Goal: Information Seeking & Learning: Learn about a topic

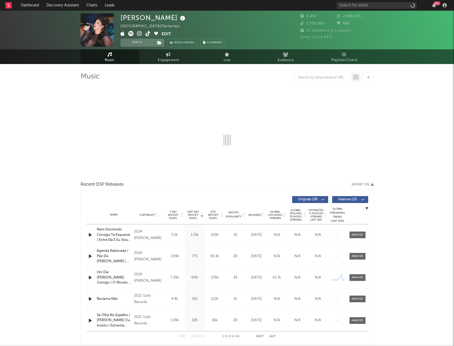
select select "1w"
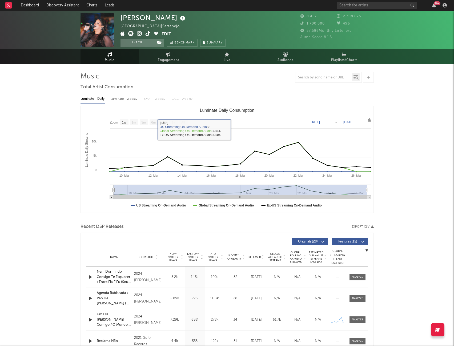
click at [127, 98] on div "Luminate - Weekly" at bounding box center [124, 98] width 28 height 9
select select "6m"
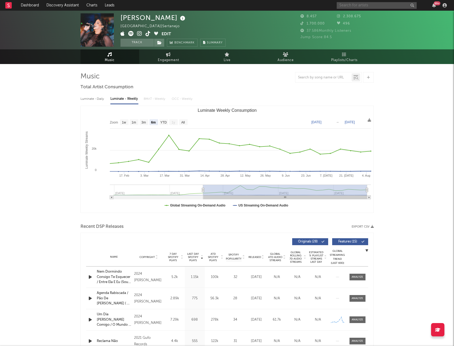
click at [372, 3] on input "text" at bounding box center [377, 5] width 80 height 7
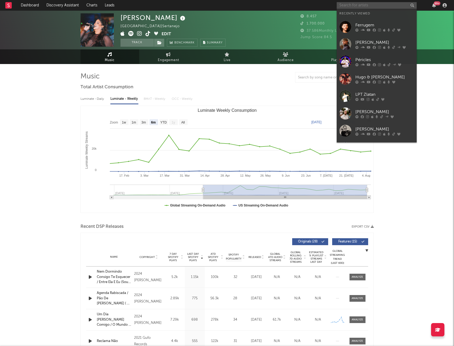
paste input "[PERSON_NAME]"
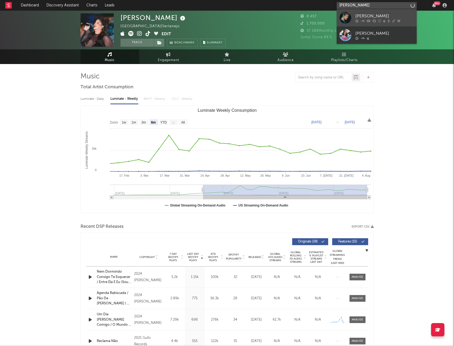
type input "[PERSON_NAME]"
click at [383, 14] on div "[PERSON_NAME]" at bounding box center [385, 16] width 59 height 6
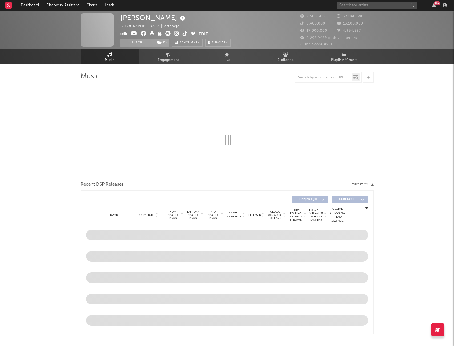
select select "6m"
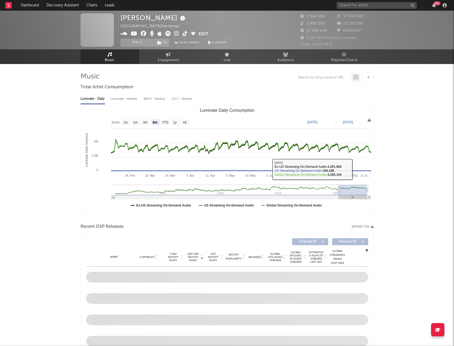
click at [118, 102] on div "Luminate - Weekly" at bounding box center [124, 98] width 28 height 9
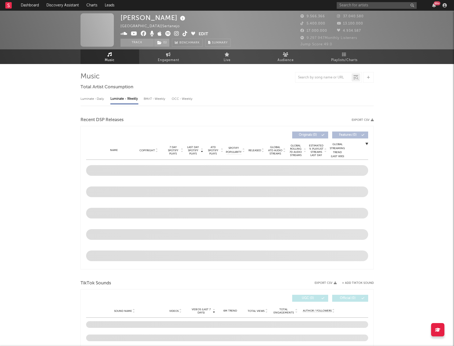
select select "6m"
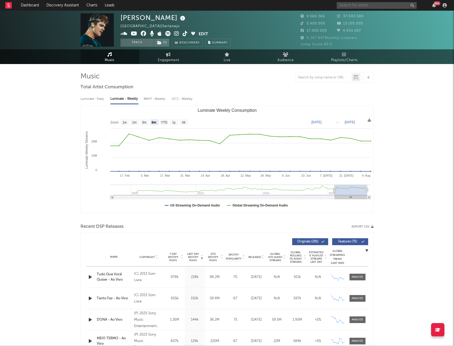
click at [357, 6] on input "text" at bounding box center [377, 5] width 80 height 7
paste input "BRUNA LIPIANI"
type input "[PERSON_NAME]"
click at [380, 21] on div at bounding box center [385, 20] width 59 height 3
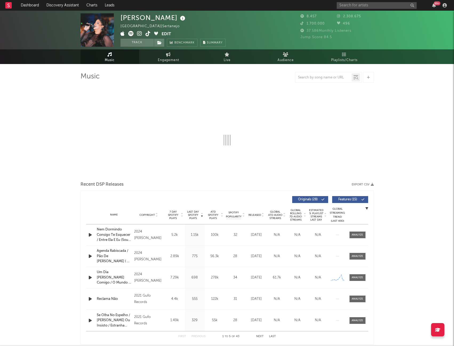
select select "1w"
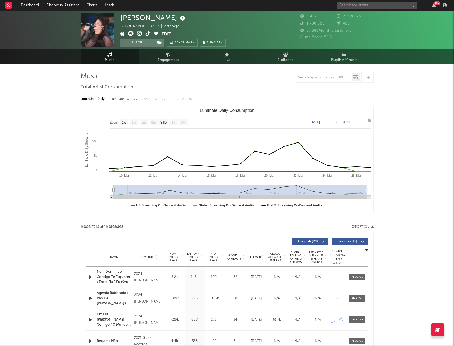
click at [124, 98] on div "Luminate - Weekly" at bounding box center [124, 98] width 28 height 9
select select "6m"
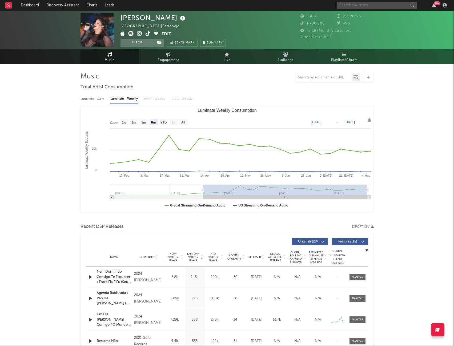
click at [391, 5] on input "text" at bounding box center [377, 5] width 80 height 7
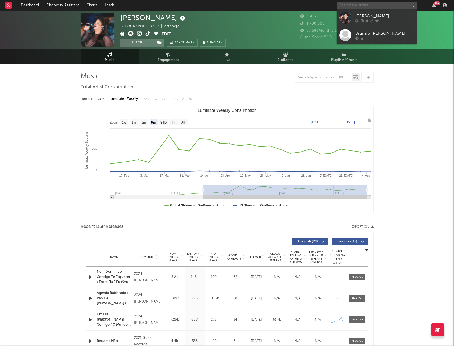
paste input "[PERSON_NAME]"
type input "[PERSON_NAME]"
click at [380, 21] on icon at bounding box center [379, 20] width 3 height 3
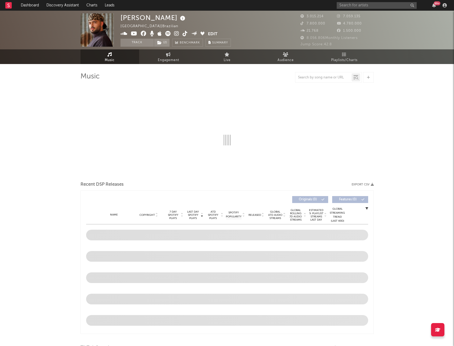
select select "6m"
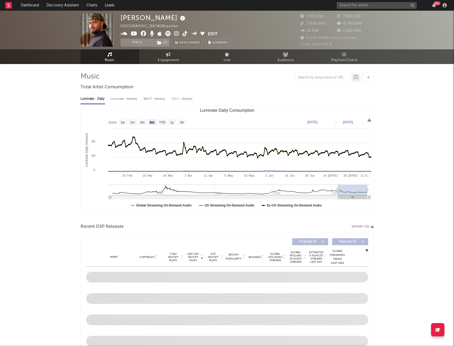
click at [120, 101] on div "Luminate - Weekly" at bounding box center [124, 98] width 28 height 9
select select "6m"
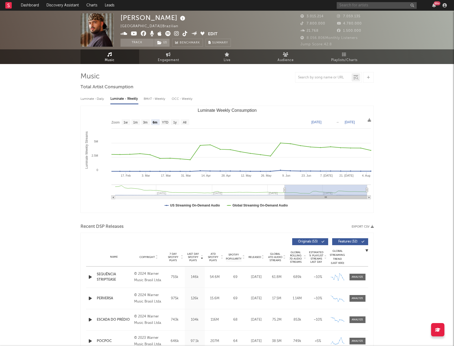
click at [355, 7] on input "text" at bounding box center [377, 5] width 80 height 7
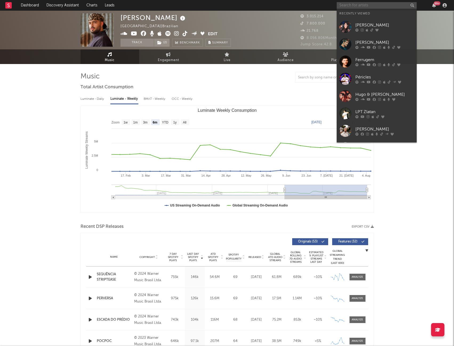
paste input "[PERSON_NAME]"
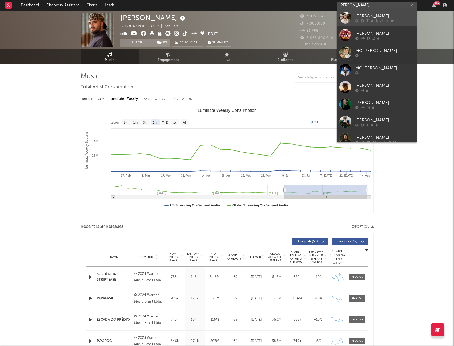
type input "[PERSON_NAME]"
drag, startPoint x: 401, startPoint y: 15, endPoint x: 415, endPoint y: 15, distance: 14.1
click at [401, 15] on div "[PERSON_NAME]" at bounding box center [385, 16] width 59 height 6
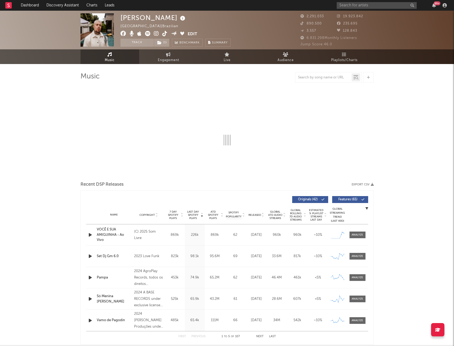
select select "6m"
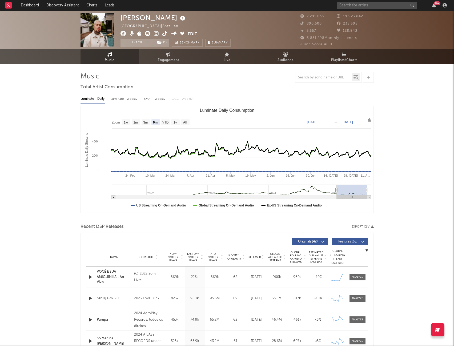
click at [122, 97] on div "Luminate - Weekly" at bounding box center [124, 98] width 28 height 9
select select "6m"
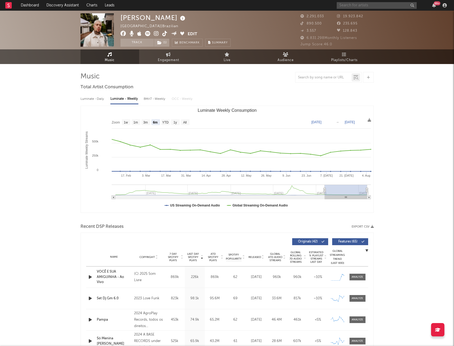
click at [365, 6] on input "text" at bounding box center [377, 5] width 80 height 7
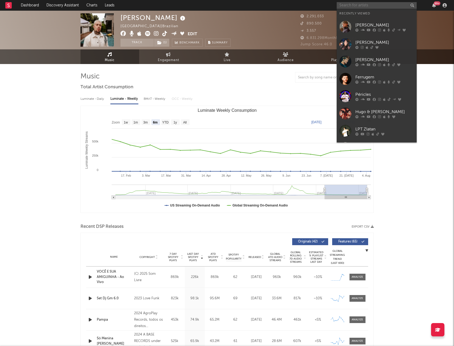
paste input "VIVI"
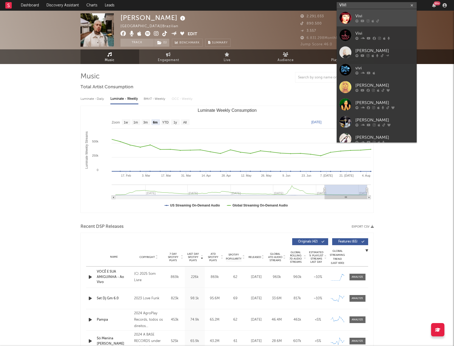
type input "VIVI"
click at [396, 20] on div at bounding box center [385, 20] width 59 height 3
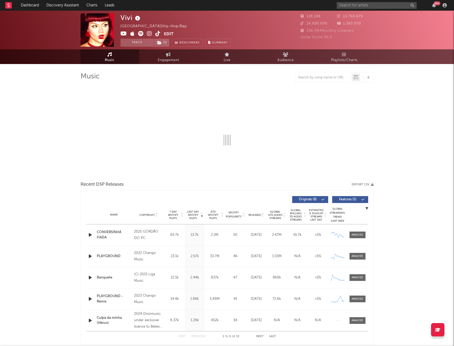
select select "6m"
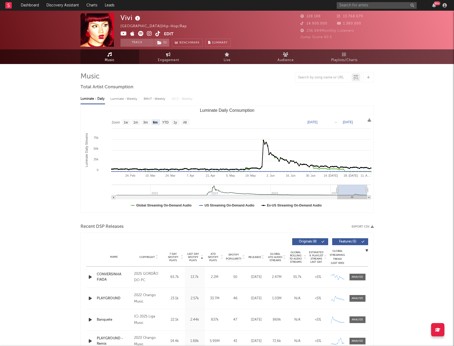
click at [126, 98] on div "Luminate - Weekly" at bounding box center [124, 98] width 28 height 9
select select "6m"
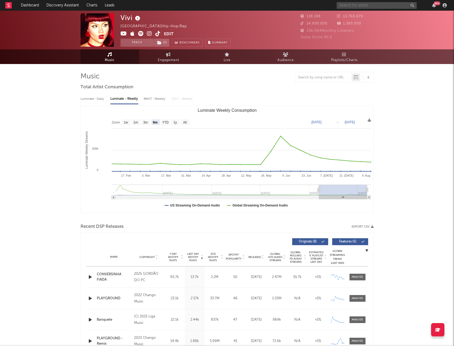
click at [361, 5] on input "text" at bounding box center [377, 5] width 80 height 7
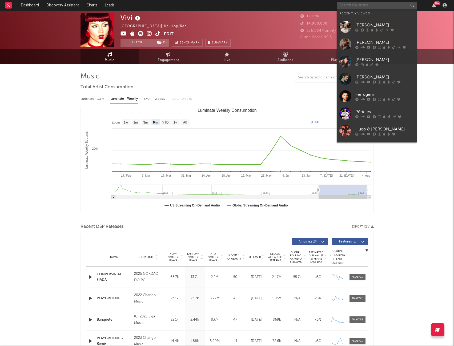
paste input "[PERSON_NAME]"
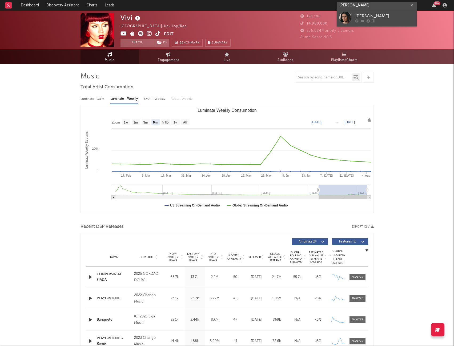
type input "[PERSON_NAME]"
click at [392, 15] on div "[PERSON_NAME]" at bounding box center [385, 16] width 59 height 6
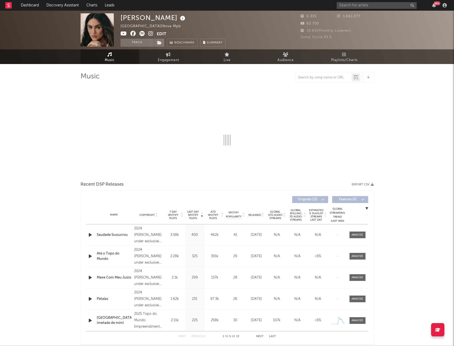
select select "6m"
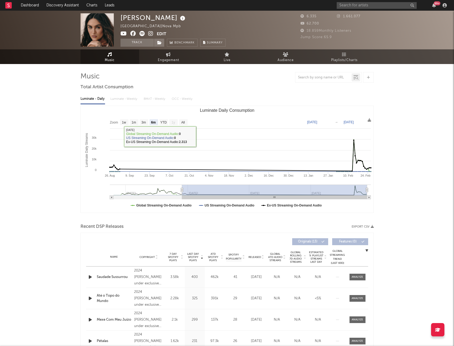
click at [123, 98] on div "Luminate - Daily Luminate - Weekly BMAT - Weekly OCC - Weekly" at bounding box center [227, 98] width 293 height 9
click at [123, 100] on div "Luminate - Daily Luminate - Weekly BMAT - Weekly OCC - Weekly" at bounding box center [227, 98] width 293 height 9
click at [124, 99] on div "Luminate - Daily Luminate - Weekly BMAT - Weekly OCC - Weekly" at bounding box center [227, 98] width 293 height 9
click at [400, 160] on div "[PERSON_NAME] [GEOGRAPHIC_DATA] | Nova Mpb Edit Track Benchmark Summary 6.335 1…" at bounding box center [227, 349] width 454 height 677
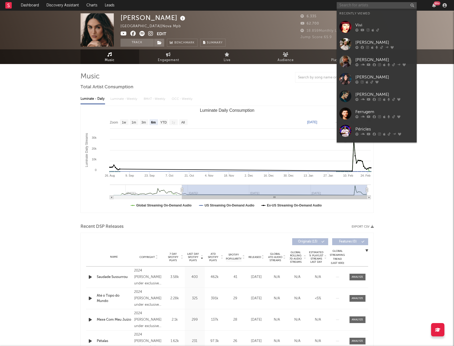
click at [344, 6] on input "text" at bounding box center [377, 5] width 80 height 7
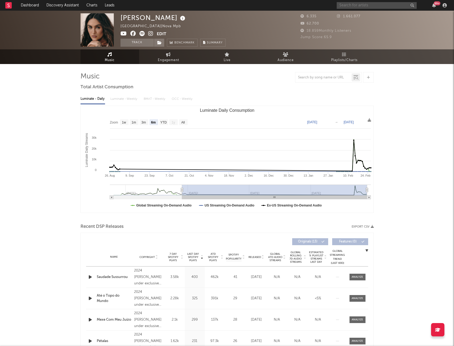
paste input "[PERSON_NAME]"
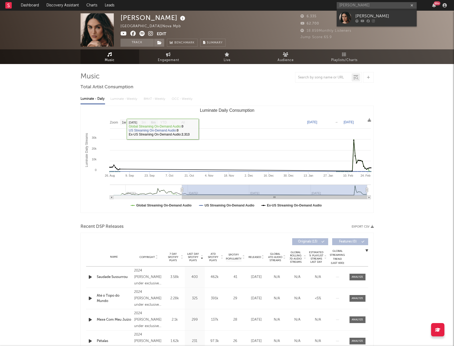
click at [115, 97] on div "Luminate - Daily Luminate - Weekly BMAT - Weekly OCC - Weekly" at bounding box center [227, 98] width 293 height 9
click at [136, 101] on div "Luminate - Daily Luminate - Weekly BMAT - Weekly OCC - Weekly" at bounding box center [227, 98] width 293 height 9
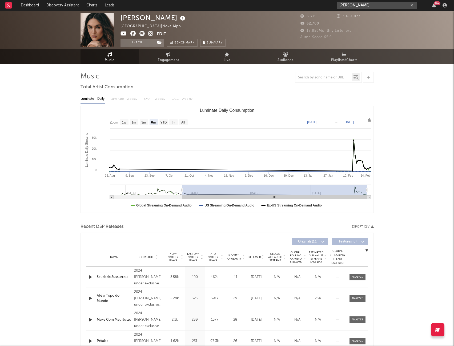
click at [386, 7] on input "[PERSON_NAME]" at bounding box center [377, 5] width 80 height 7
drag, startPoint x: 386, startPoint y: 7, endPoint x: 334, endPoint y: 5, distance: 52.3
click at [334, 5] on nav "Dashboard Discovery Assistant Charts Leads [PERSON_NAME] 99 +" at bounding box center [227, 5] width 454 height 11
paste input "[PERSON_NAME]"
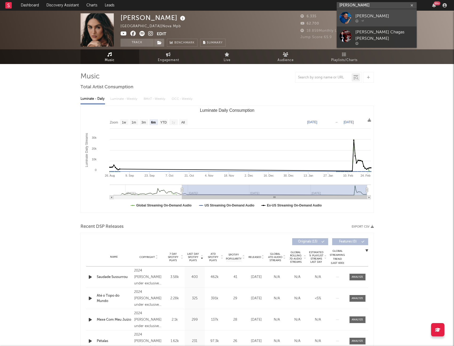
type input "[PERSON_NAME]"
click at [372, 17] on div "[PERSON_NAME]" at bounding box center [385, 16] width 59 height 6
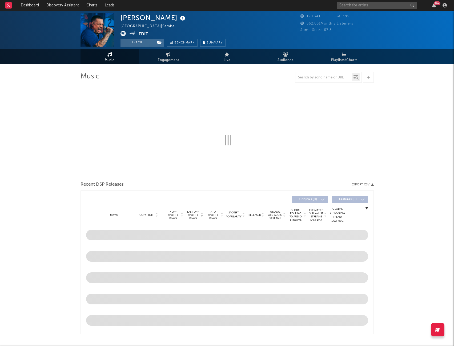
select select "6m"
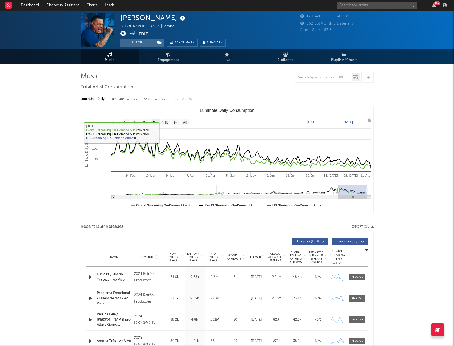
click at [128, 96] on div "Luminate - Weekly" at bounding box center [124, 98] width 28 height 9
select select "6m"
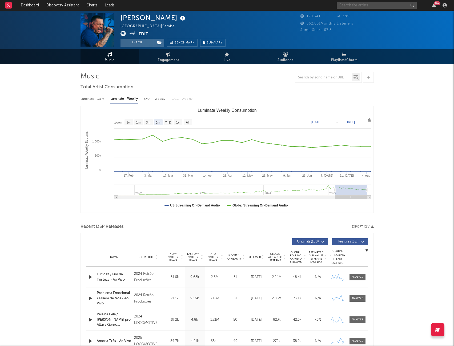
click at [375, 7] on input "text" at bounding box center [377, 5] width 80 height 7
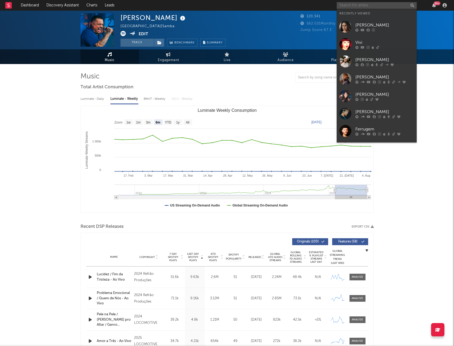
paste input "[PERSON_NAME]"
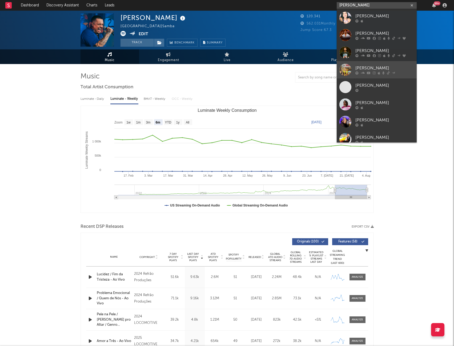
type input "[PERSON_NAME]"
click at [393, 70] on div "[PERSON_NAME]" at bounding box center [385, 68] width 59 height 6
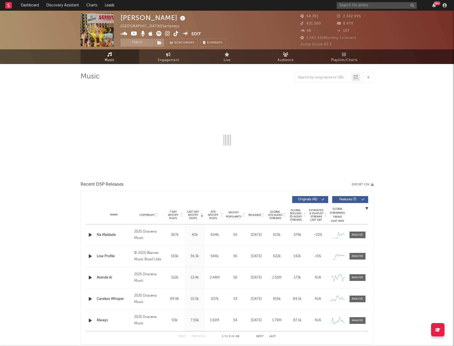
select select "6m"
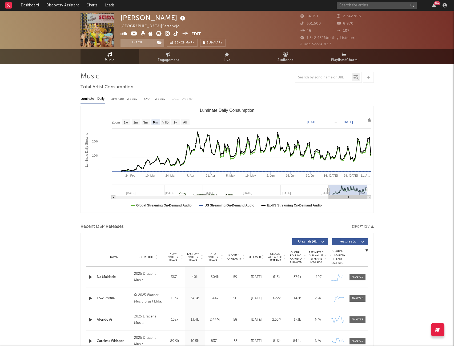
click at [126, 99] on div "Luminate - Weekly" at bounding box center [124, 98] width 28 height 9
select select "6m"
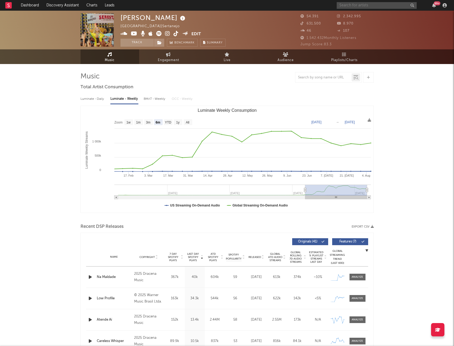
click at [380, 4] on input "text" at bounding box center [377, 5] width 80 height 7
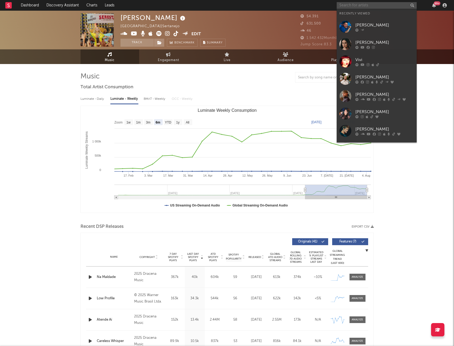
paste input "HUGO & [PERSON_NAME]"
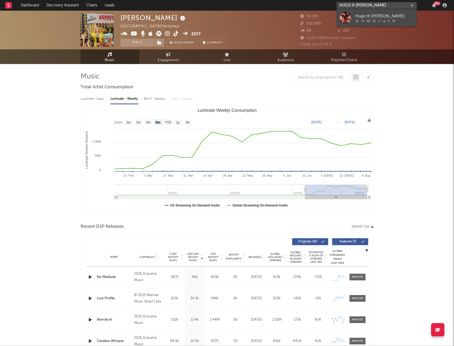
type input "HUGO & [PERSON_NAME]"
click at [380, 16] on div "Hugo & [PERSON_NAME]" at bounding box center [385, 16] width 59 height 6
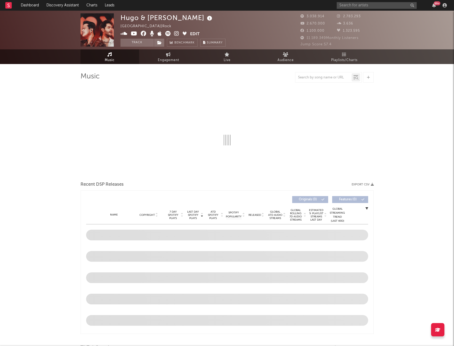
select select "6m"
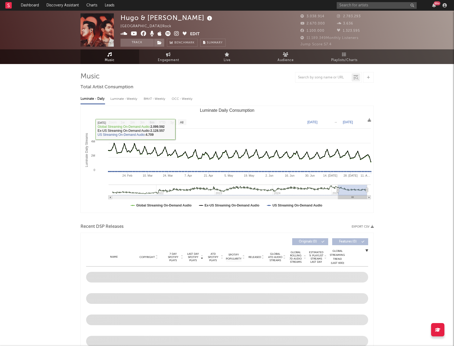
click at [126, 97] on div "Luminate - Weekly" at bounding box center [124, 98] width 28 height 9
select select "6m"
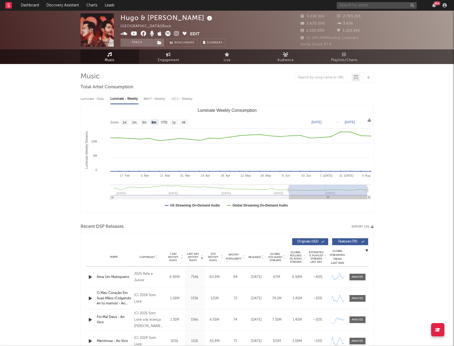
click at [372, 6] on input "text" at bounding box center [377, 5] width 80 height 7
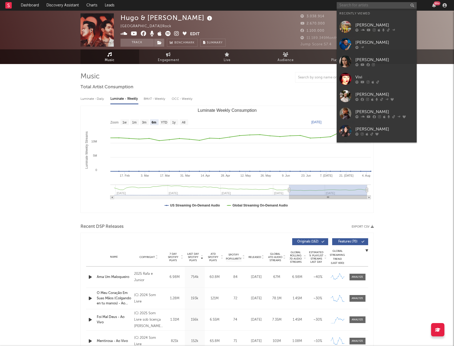
paste input "LPT ZLATAN"
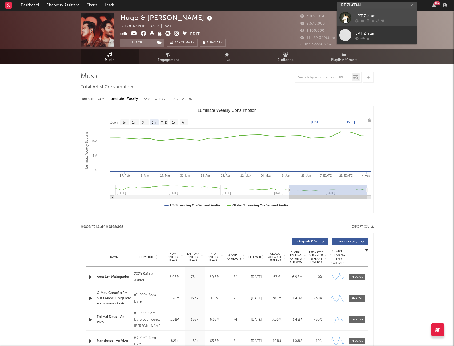
type input "LPT ZLATAN"
click at [378, 19] on div "LPT Zlatan" at bounding box center [385, 16] width 59 height 6
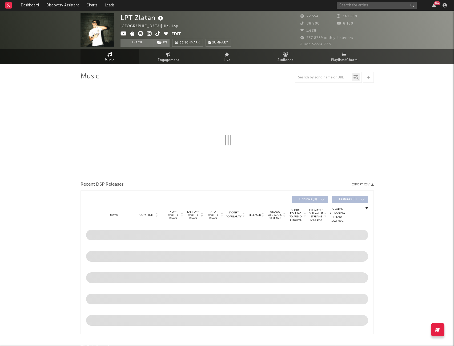
select select "6m"
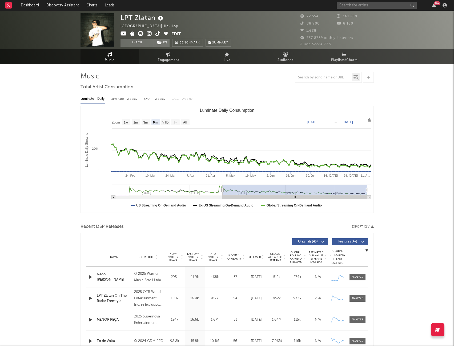
click at [128, 99] on div "Luminate - Weekly" at bounding box center [124, 98] width 28 height 9
select select "6m"
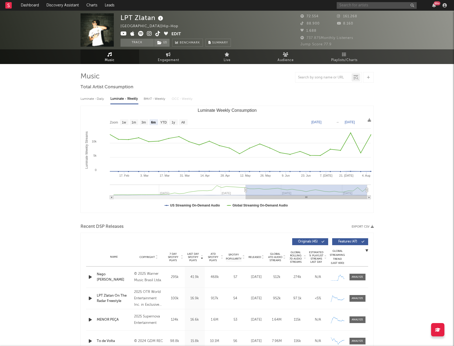
click at [354, 5] on input "text" at bounding box center [377, 5] width 80 height 7
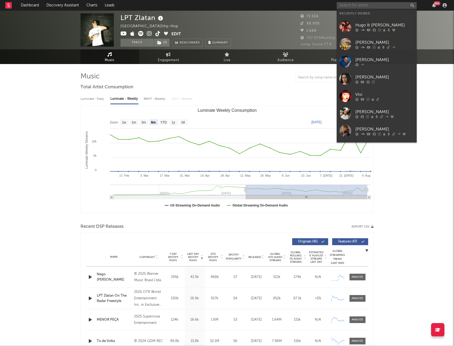
paste input "[PERSON_NAME] & [PERSON_NAME]"
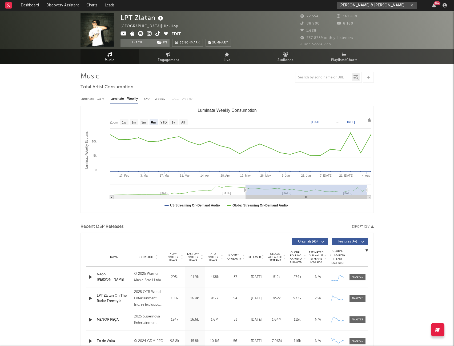
click at [354, 5] on input "[PERSON_NAME] & [PERSON_NAME]" at bounding box center [377, 5] width 80 height 7
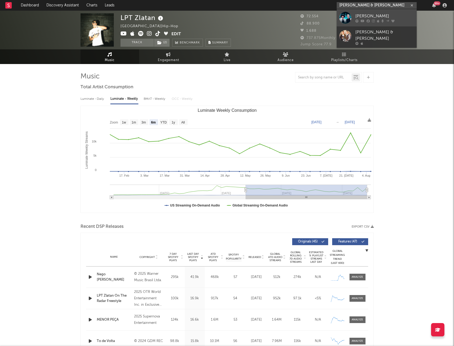
type input "[PERSON_NAME] & [PERSON_NAME]"
click at [401, 16] on div "[PERSON_NAME]" at bounding box center [385, 16] width 59 height 6
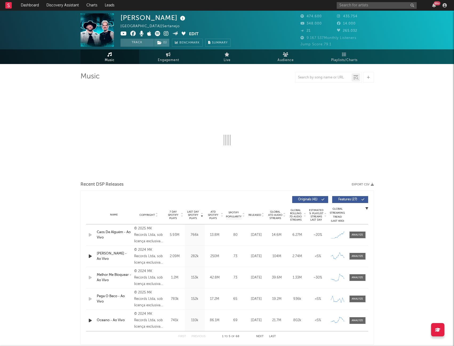
select select "6m"
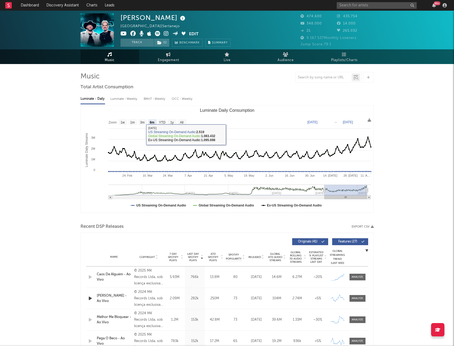
click at [115, 103] on div "Luminate - Weekly" at bounding box center [124, 98] width 28 height 9
select select "6m"
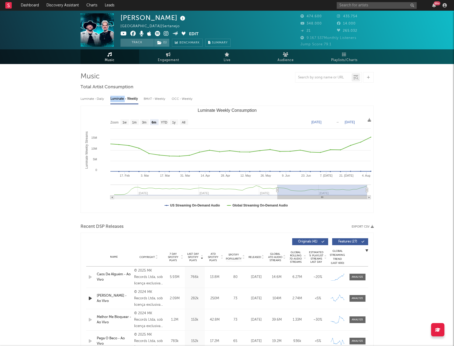
click at [115, 103] on div "Luminate - Weekly" at bounding box center [124, 98] width 28 height 9
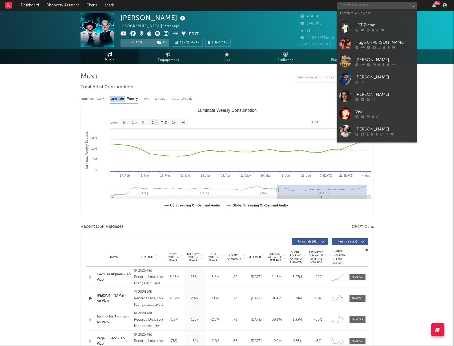
click at [376, 5] on input "text" at bounding box center [377, 5] width 80 height 7
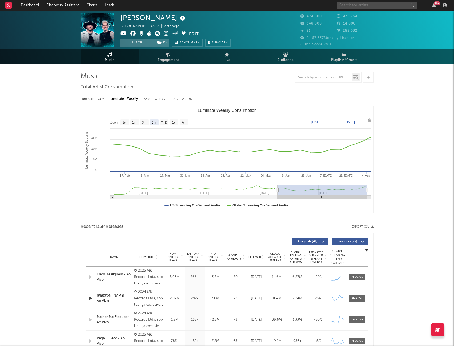
paste input "HUGO & [PERSON_NAME]"
type input "HUGO & [PERSON_NAME]"
click at [388, 12] on link "Hugo & [PERSON_NAME]" at bounding box center [377, 17] width 80 height 17
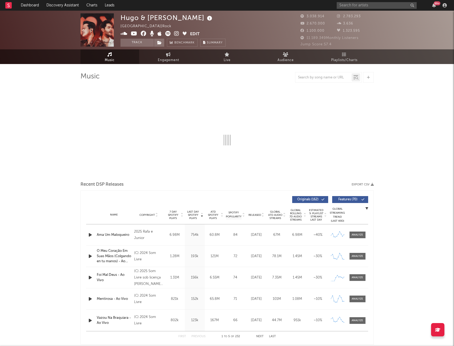
select select "6m"
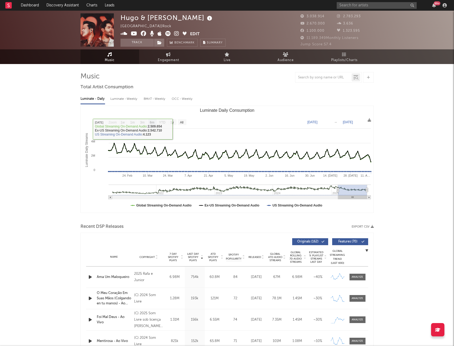
click at [126, 102] on div "Luminate - Weekly" at bounding box center [124, 98] width 28 height 9
select select "6m"
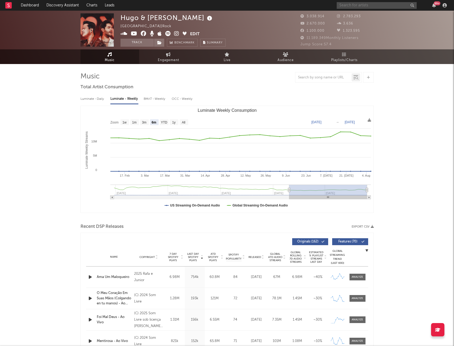
click at [374, 7] on input "text" at bounding box center [377, 5] width 80 height 7
paste input "[PERSON_NAME]"
type input "[PERSON_NAME]"
click at [406, 13] on div "[PERSON_NAME]" at bounding box center [385, 16] width 59 height 6
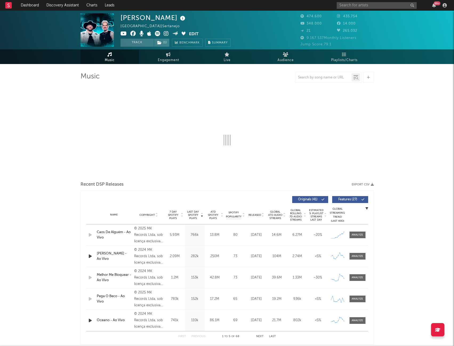
select select "6m"
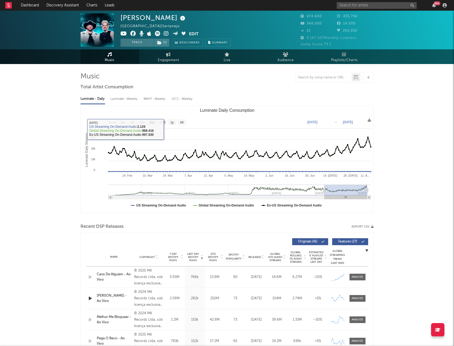
click at [128, 98] on div "Luminate - Weekly" at bounding box center [124, 98] width 28 height 9
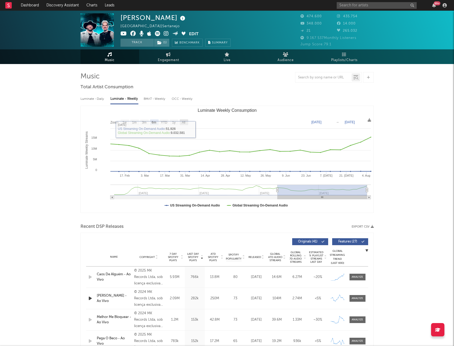
click at [183, 121] on text "All" at bounding box center [183, 123] width 3 height 4
select select "All"
type input "[DATE]"
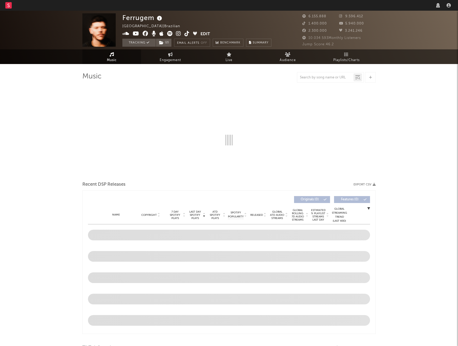
select select "6m"
